Goal: Information Seeking & Learning: Learn about a topic

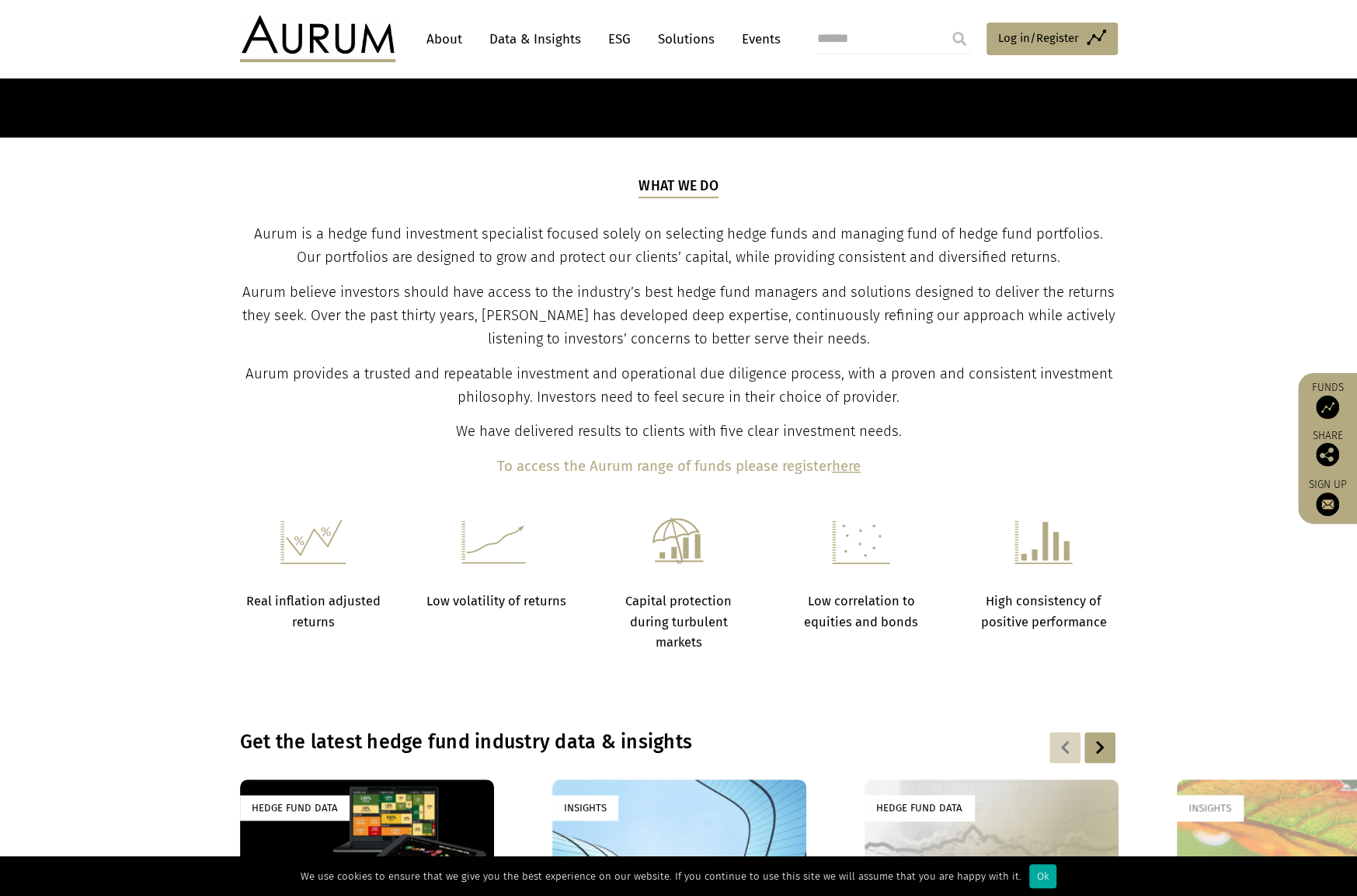
scroll to position [311, 0]
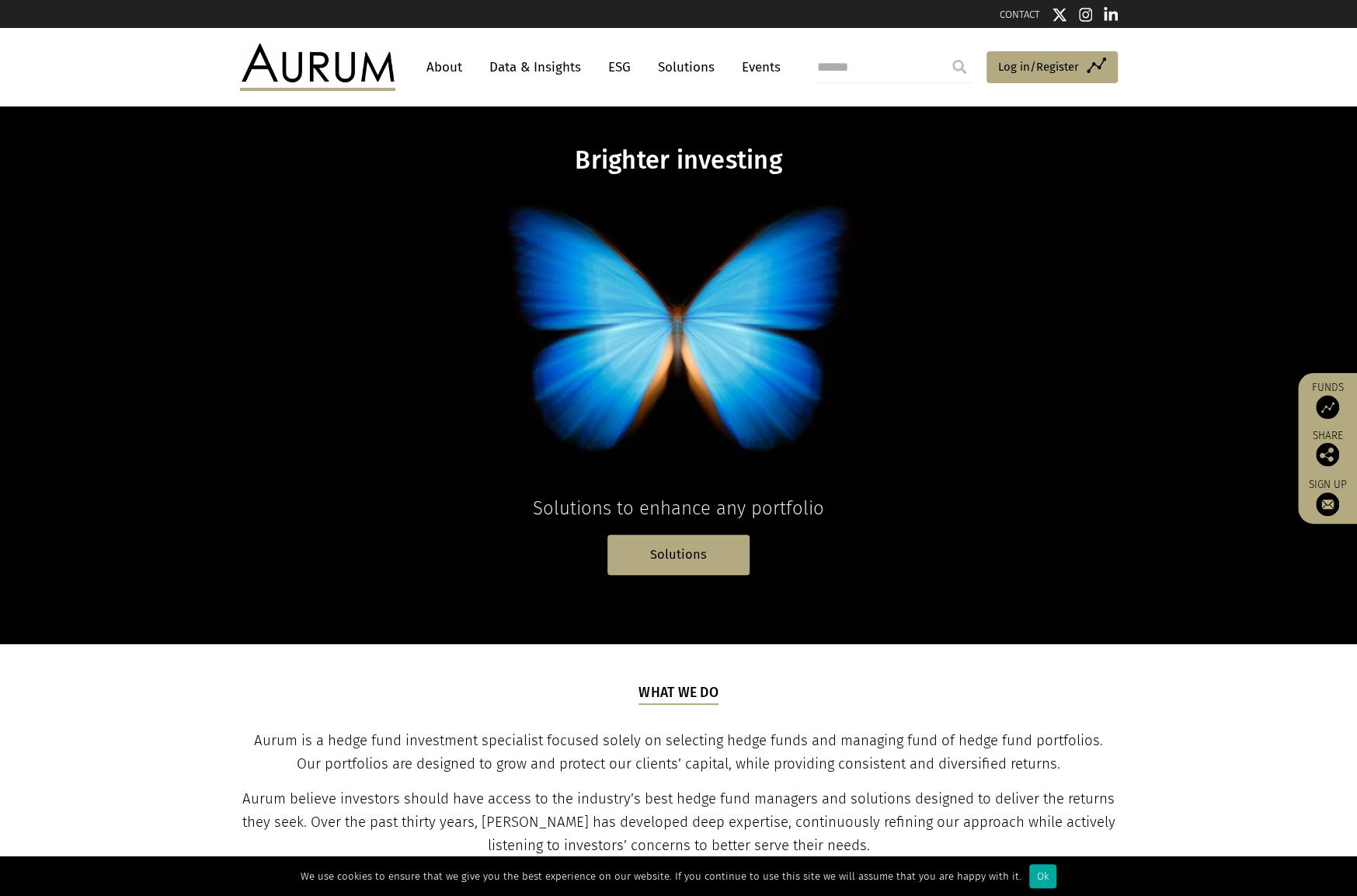
click at [447, 61] on link "About" at bounding box center [444, 67] width 51 height 29
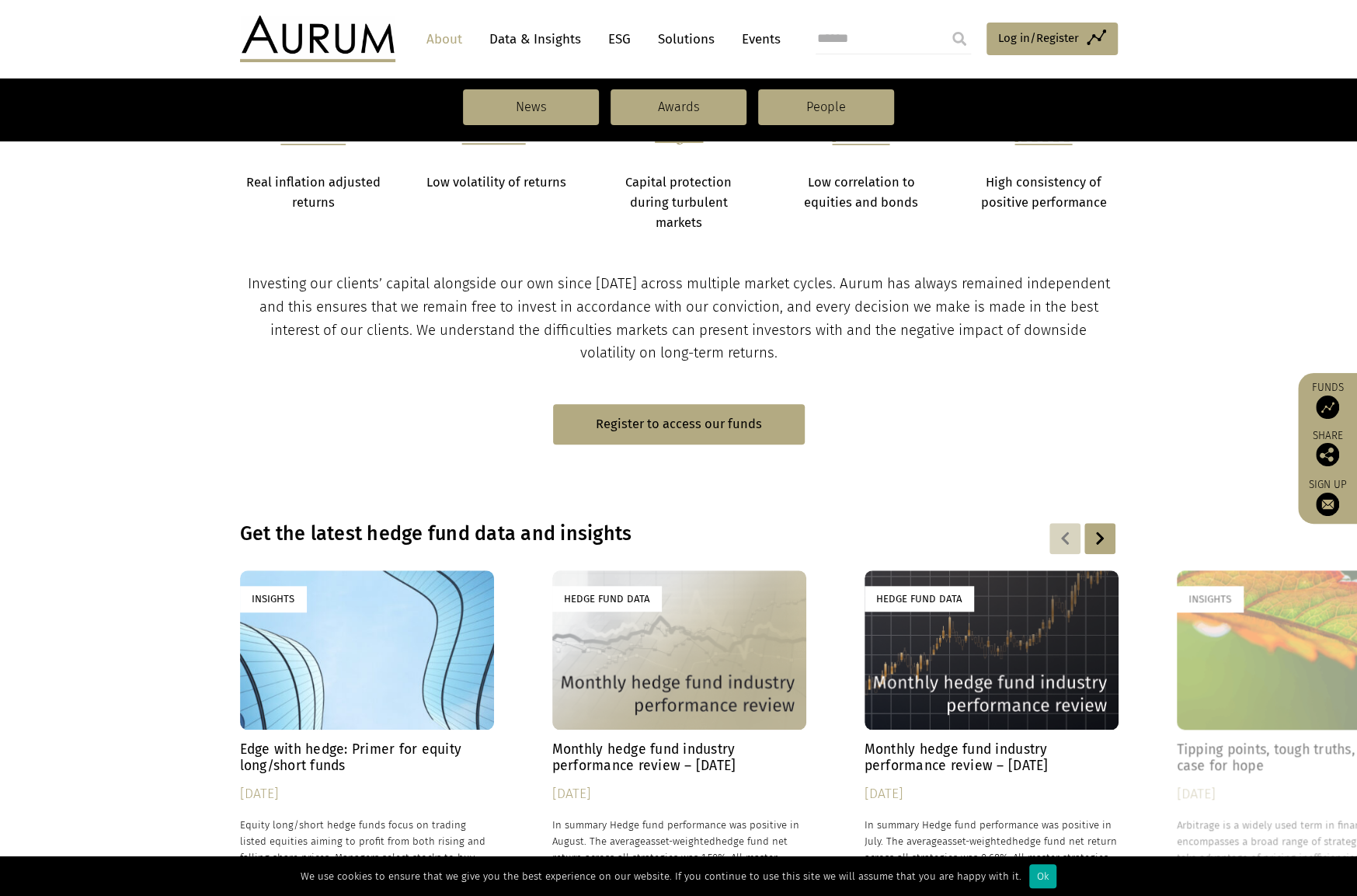
scroll to position [699, 0]
